Goal: Information Seeking & Learning: Learn about a topic

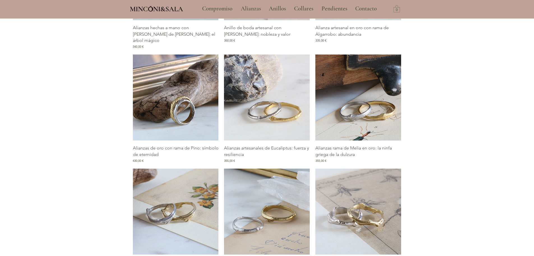
type input "**********"
select select "**********"
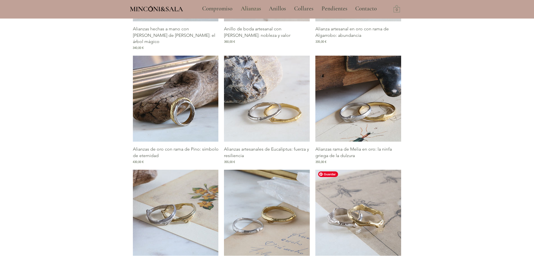
scroll to position [337, 0]
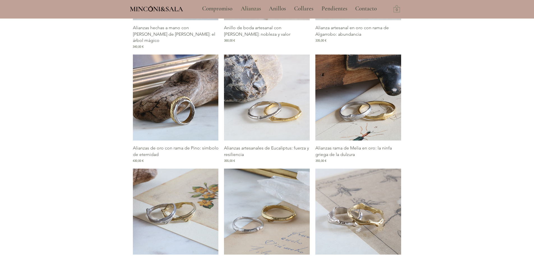
click at [465, 157] on div at bounding box center [267, 153] width 534 height 490
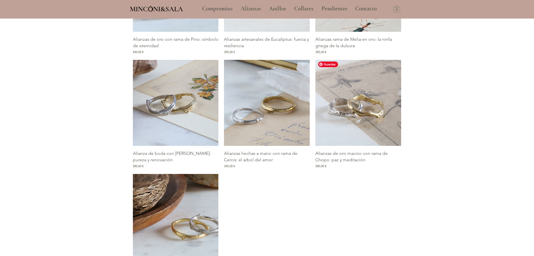
scroll to position [449, 0]
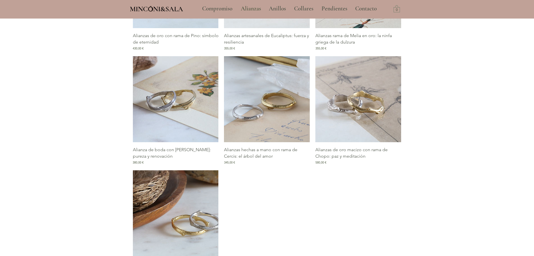
drag, startPoint x: 151, startPoint y: 150, endPoint x: 166, endPoint y: 153, distance: 15.1
click at [166, 153] on p "Alianza de boda con rama de Naranjo: pureza y renovación" at bounding box center [176, 152] width 86 height 13
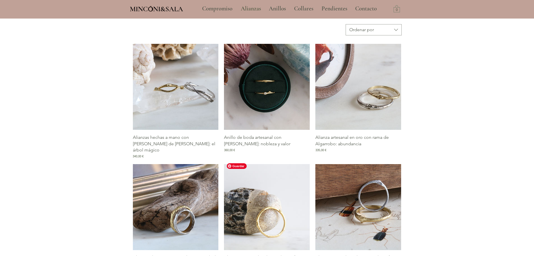
scroll to position [207, 0]
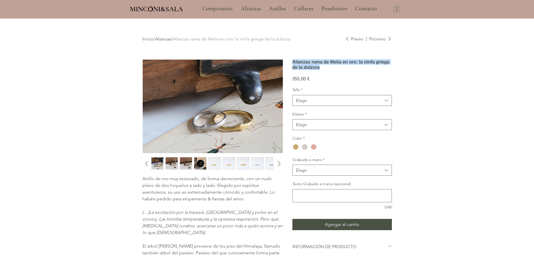
drag, startPoint x: 388, startPoint y: 72, endPoint x: 293, endPoint y: 64, distance: 95.4
click at [293, 64] on h1 "Alianzas rama de Melia en oro: la ninfa griega de la dulzura" at bounding box center [343, 64] width 100 height 11
copy h1 "Alianzas rama de Melia en oro: la ninfa griega de la dulzura"
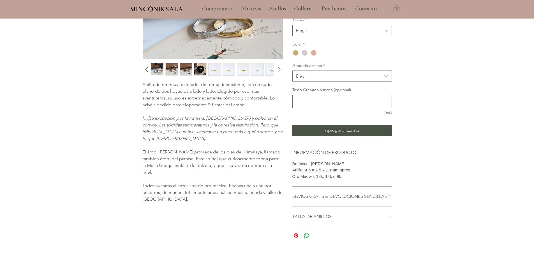
scroll to position [84, 0]
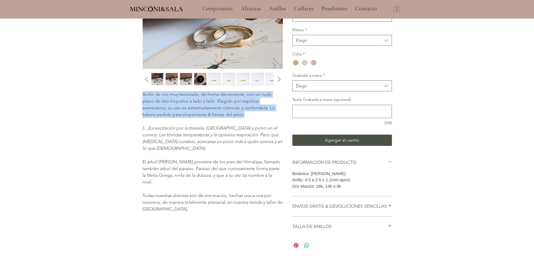
drag, startPoint x: 143, startPoint y: 95, endPoint x: 248, endPoint y: 115, distance: 106.6
click at [248, 115] on p "Anillo de oro muy texturado, de forma decreciente, con un nudo plano de dos hoy…" at bounding box center [212, 104] width 140 height 27
click at [235, 112] on span "Anillo de oro muy texturado, de forma decreciente, con un nudo plano de dos hoy…" at bounding box center [208, 104] width 133 height 26
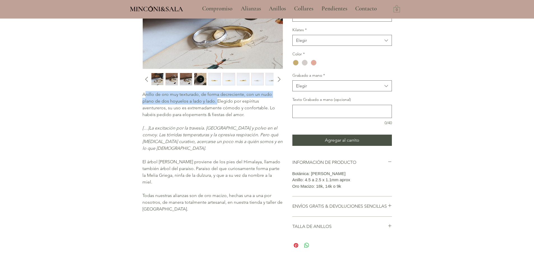
drag, startPoint x: 144, startPoint y: 93, endPoint x: 217, endPoint y: 101, distance: 72.9
click at [217, 101] on span "Anillo de oro muy texturado, de forma decreciente, con un nudo plano de dos hoy…" at bounding box center [208, 104] width 133 height 26
copy span "nillo de oro muy texturado, de forma decreciente, con un nudo plano de dos hoyu…"
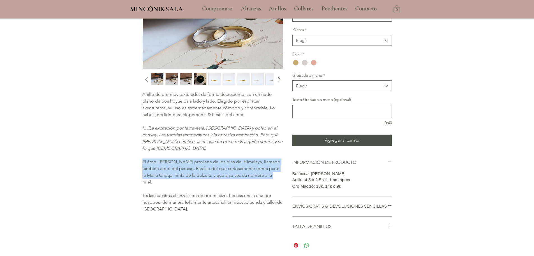
drag, startPoint x: 143, startPoint y: 155, endPoint x: 270, endPoint y: 171, distance: 127.4
click at [270, 171] on p "El árbol [PERSON_NAME] proviene de los pies del Himalaya, llamado también árbol…" at bounding box center [212, 171] width 140 height 27
copy span "El árbol [PERSON_NAME] proviene de los pies del Himalaya, llamado también árbol…"
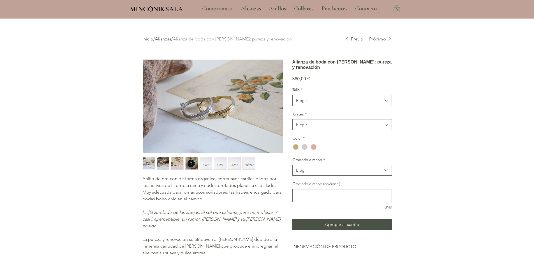
drag, startPoint x: 315, startPoint y: 69, endPoint x: 292, endPoint y: 63, distance: 23.2
click at [292, 63] on div "Inicio / Alianzas / Alianza de boda con rama de Naranjo: pureza y renovación Pr…" at bounding box center [267, 182] width 275 height 327
copy h1 "Alianza de boda con [PERSON_NAME]: pureza y renovación"
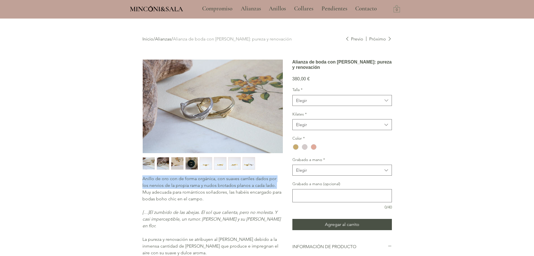
drag, startPoint x: 143, startPoint y: 178, endPoint x: 270, endPoint y: 187, distance: 127.4
click at [270, 187] on span "Anillo de oro con de forma orgánica, con suaves carriles dados por los nervios …" at bounding box center [211, 189] width 139 height 26
copy span "Anillo de oro con de forma orgánica, con suaves carriles dados por los nervios …"
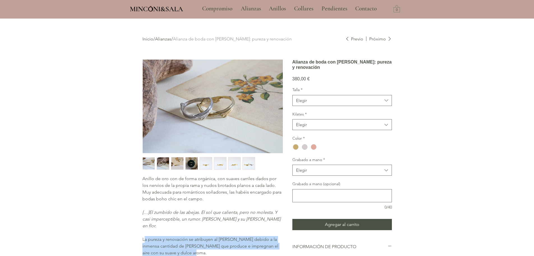
drag, startPoint x: 144, startPoint y: 231, endPoint x: 207, endPoint y: 245, distance: 64.7
click at [207, 245] on p "La pureza y renovación se atribuyen al naranjo debido a la inmensa cantidad de …" at bounding box center [212, 246] width 140 height 20
click at [201, 246] on p "La pureza y renovación se atribuyen al naranjo debido a la inmensa cantidad de …" at bounding box center [212, 246] width 140 height 20
drag, startPoint x: 186, startPoint y: 246, endPoint x: 143, endPoint y: 231, distance: 45.7
click at [143, 236] on p "La pureza y renovación se atribuyen al naranjo debido a la inmensa cantidad de …" at bounding box center [212, 246] width 140 height 20
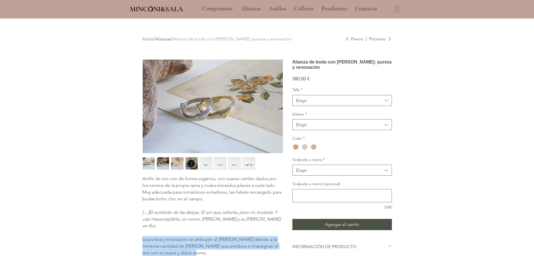
copy span "La pureza y renovación se atribuyen al naranjo debido a la inmensa cantidad de …"
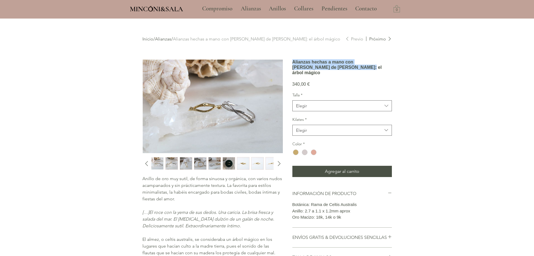
drag, startPoint x: 329, startPoint y: 83, endPoint x: 293, endPoint y: 64, distance: 41.4
click at [293, 64] on h1 "Alianzas hechas a mano con [PERSON_NAME] de [PERSON_NAME]: el árbol mágico" at bounding box center [343, 67] width 100 height 16
copy h1 "Alianzas hechas a mano con [PERSON_NAME] de [PERSON_NAME]: el árbol mágico"
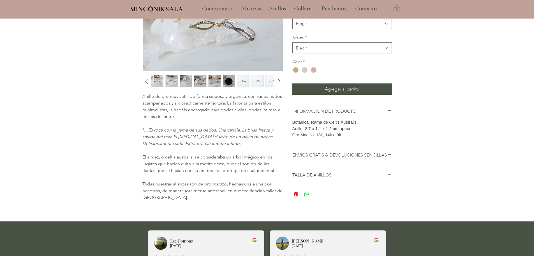
scroll to position [84, 0]
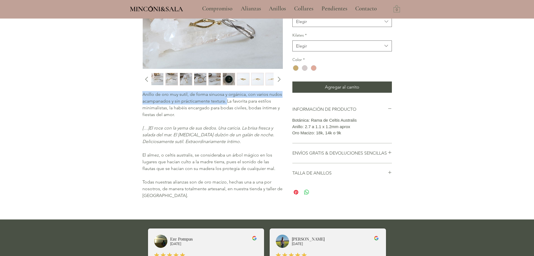
drag, startPoint x: 142, startPoint y: 94, endPoint x: 227, endPoint y: 102, distance: 85.6
click at [227, 102] on span "Anillo de oro muy sutil, de forma sinuosa y orgánica, con varios nudos acampana…" at bounding box center [212, 104] width 140 height 26
copy span "Anillo de oro muy sutil, de forma sinuosa y orgánica, con varios nudos acampana…"
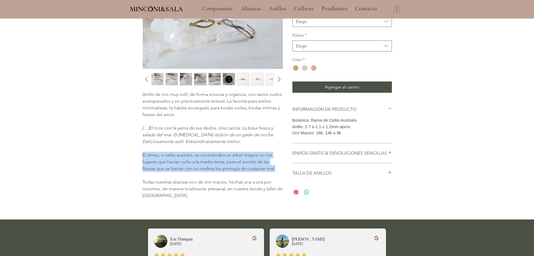
drag, startPoint x: 144, startPoint y: 153, endPoint x: 278, endPoint y: 167, distance: 134.8
click at [278, 167] on p "El almez, o celtis australis, se consideraba un árbol mágico en los lugares que…" at bounding box center [212, 161] width 140 height 20
copy span "El almez, o celtis australis, se consideraba un árbol mágico en los lugares que…"
